Goal: Task Accomplishment & Management: Manage account settings

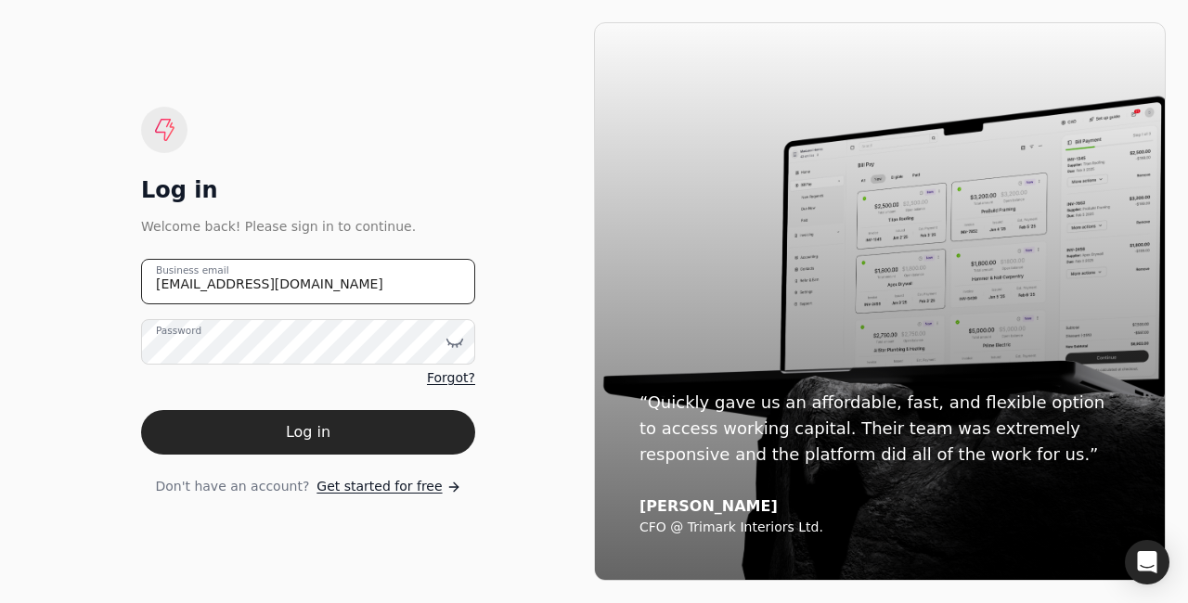
click at [207, 296] on email "team+pitell@helloquickly.com" at bounding box center [308, 281] width 334 height 45
click at [228, 282] on email "team+pitell@helloquickly.com" at bounding box center [308, 281] width 334 height 45
type email "cam@helloquickly.com"
click at [141, 410] on button "Log in" at bounding box center [308, 432] width 334 height 45
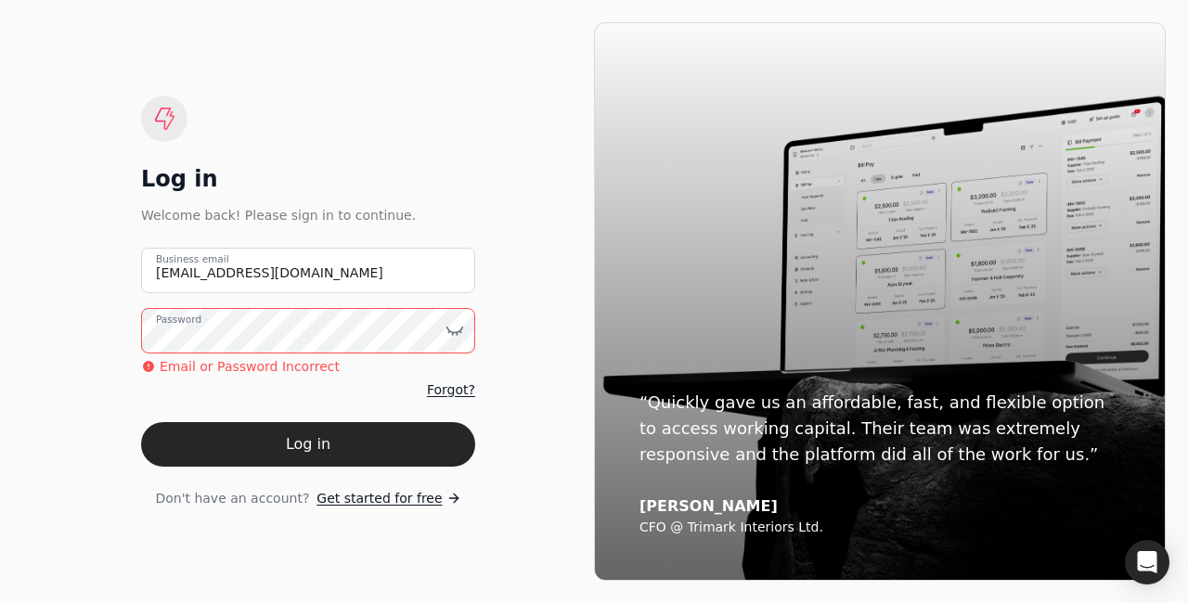
click at [141, 422] on button "Log in" at bounding box center [308, 444] width 334 height 45
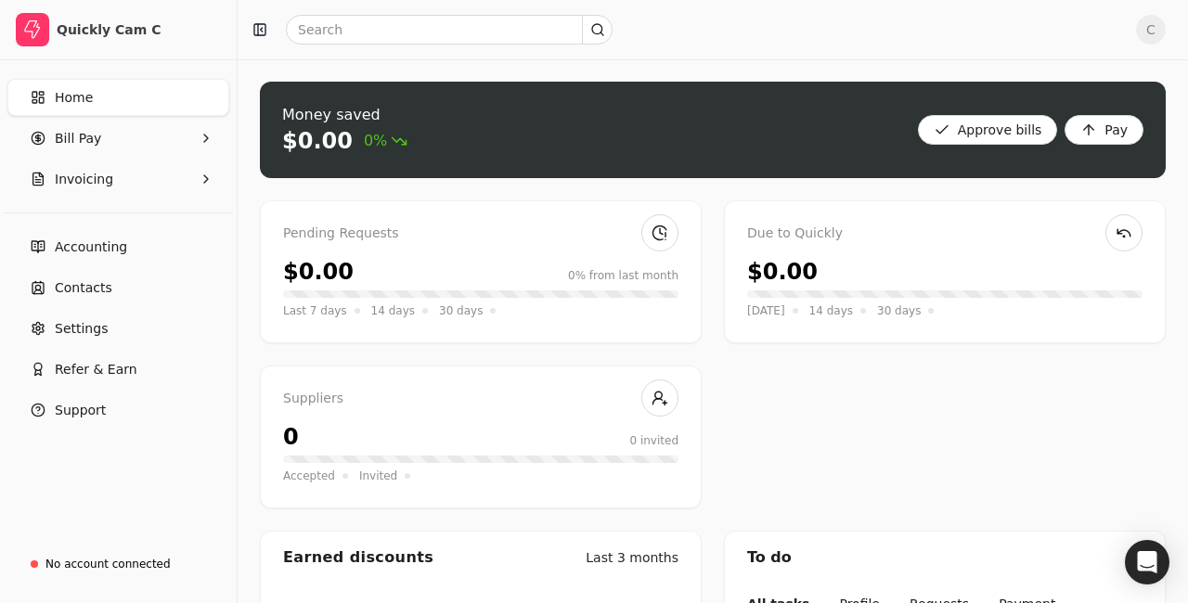
scroll to position [253, 0]
